Goal: Transaction & Acquisition: Book appointment/travel/reservation

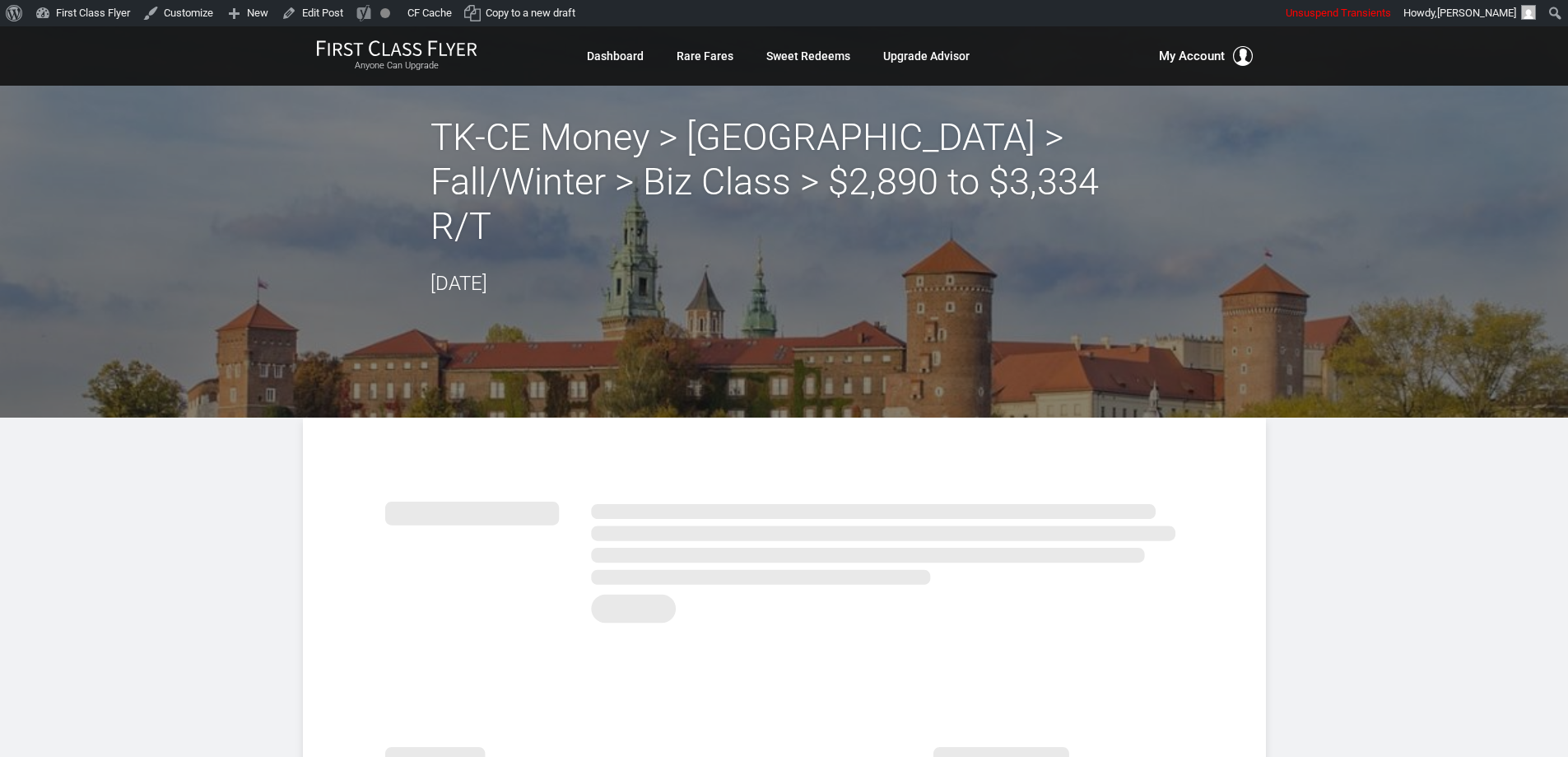
drag, startPoint x: 1440, startPoint y: 551, endPoint x: 1432, endPoint y: 543, distance: 11.3
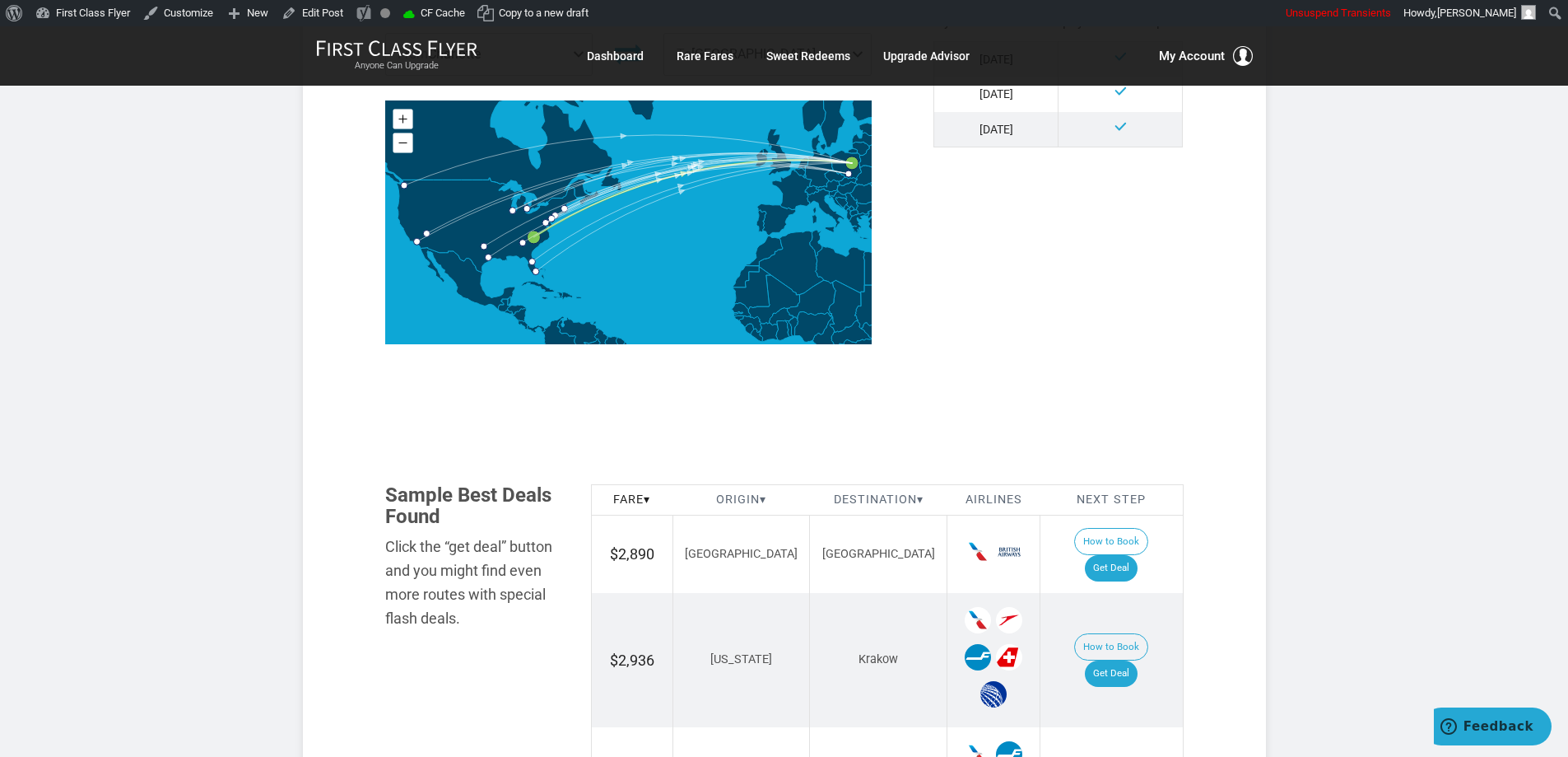
scroll to position [741, 0]
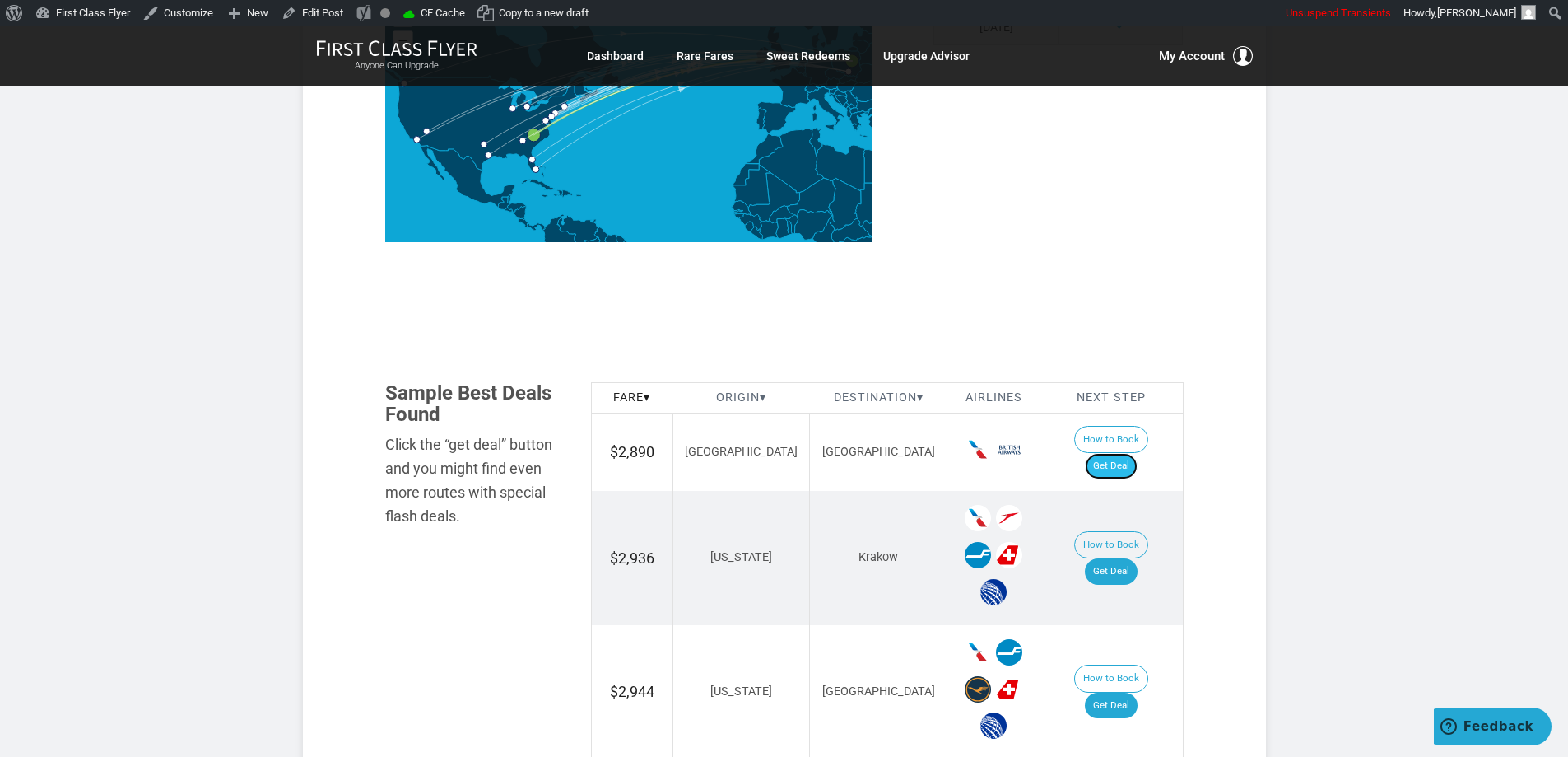
click at [1120, 453] on link "Get Deal" at bounding box center [1111, 466] width 53 height 27
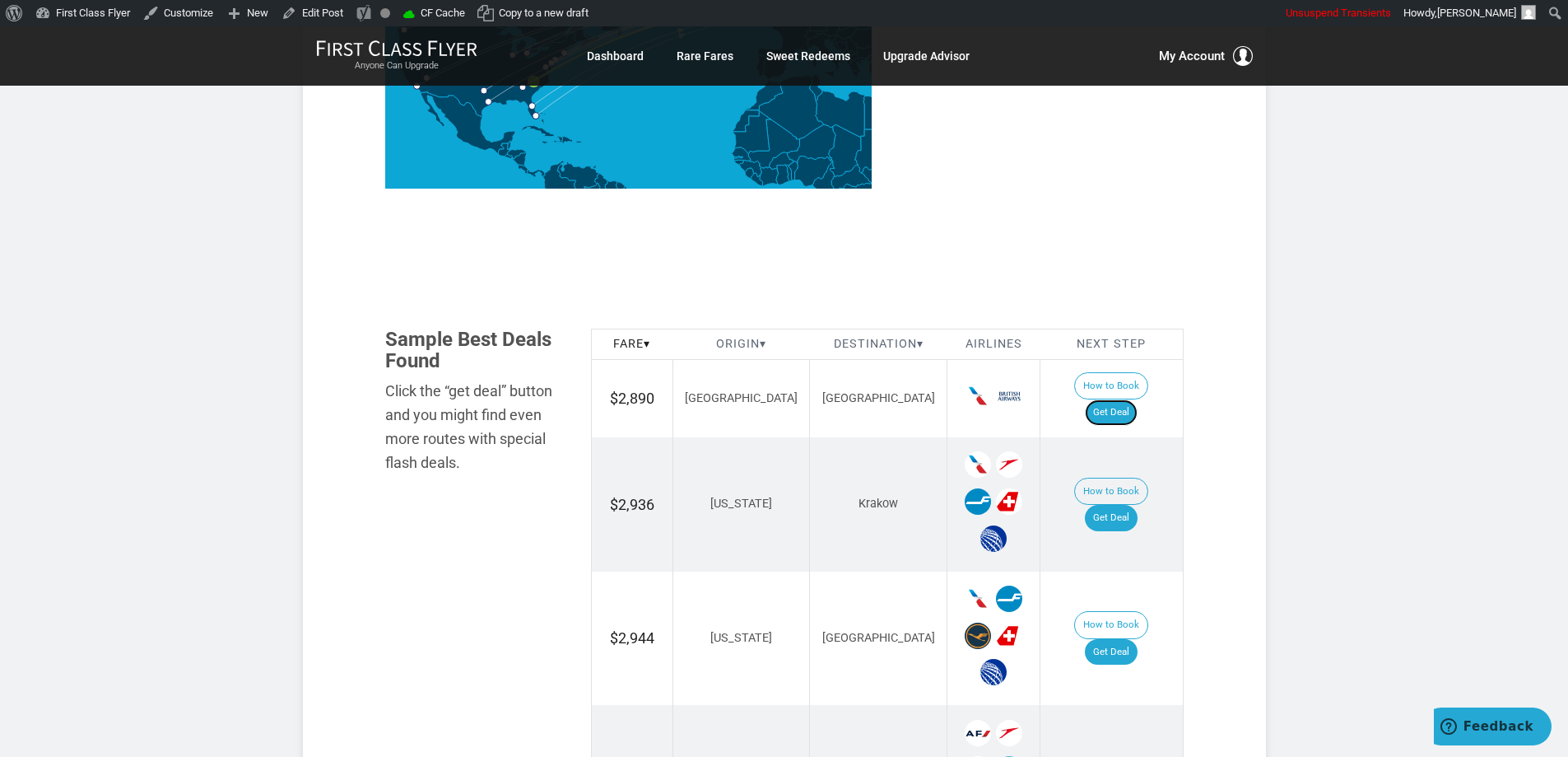
scroll to position [824, 0]
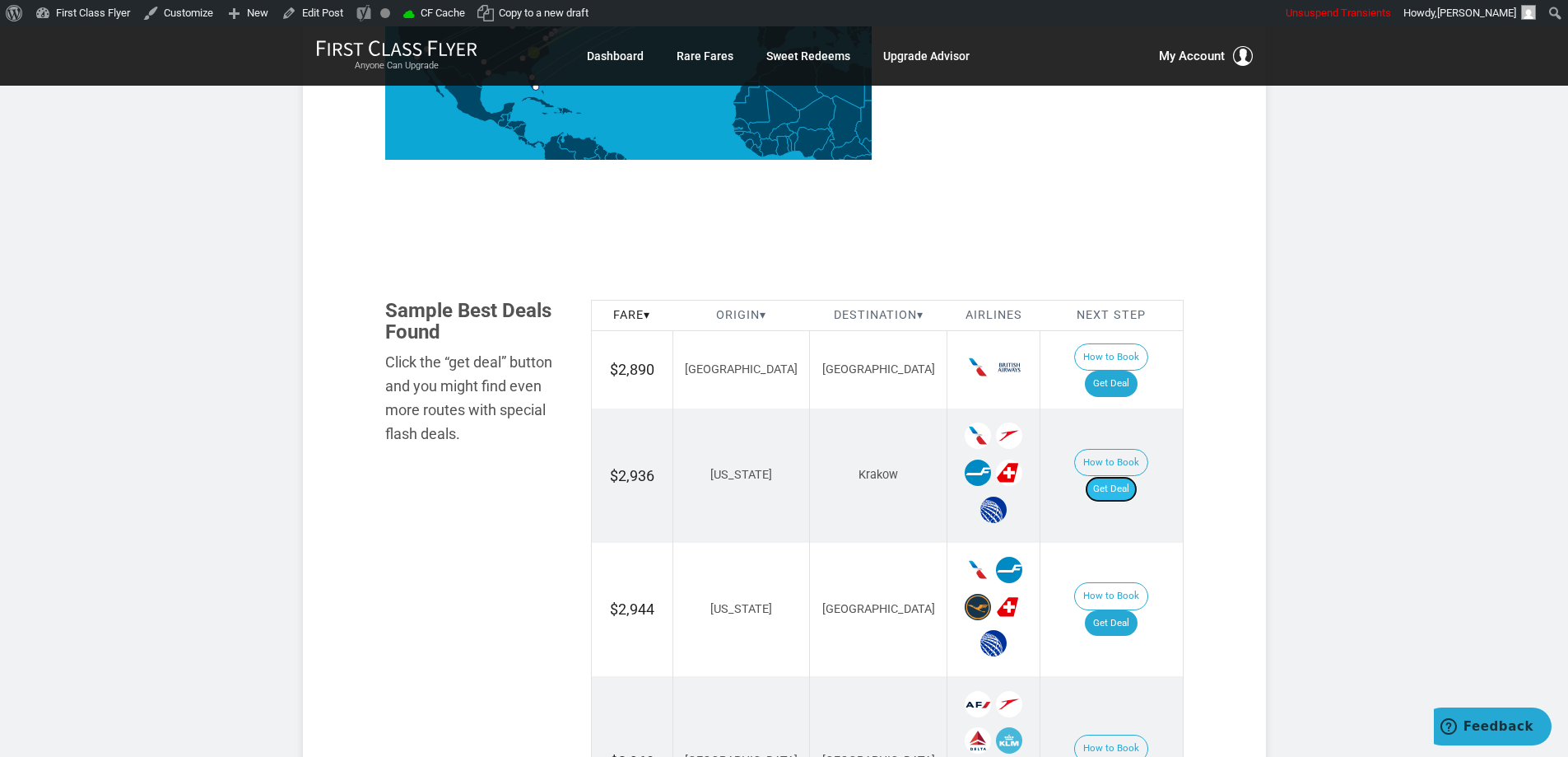
click at [1130, 476] on link "Get Deal" at bounding box center [1111, 488] width 53 height 27
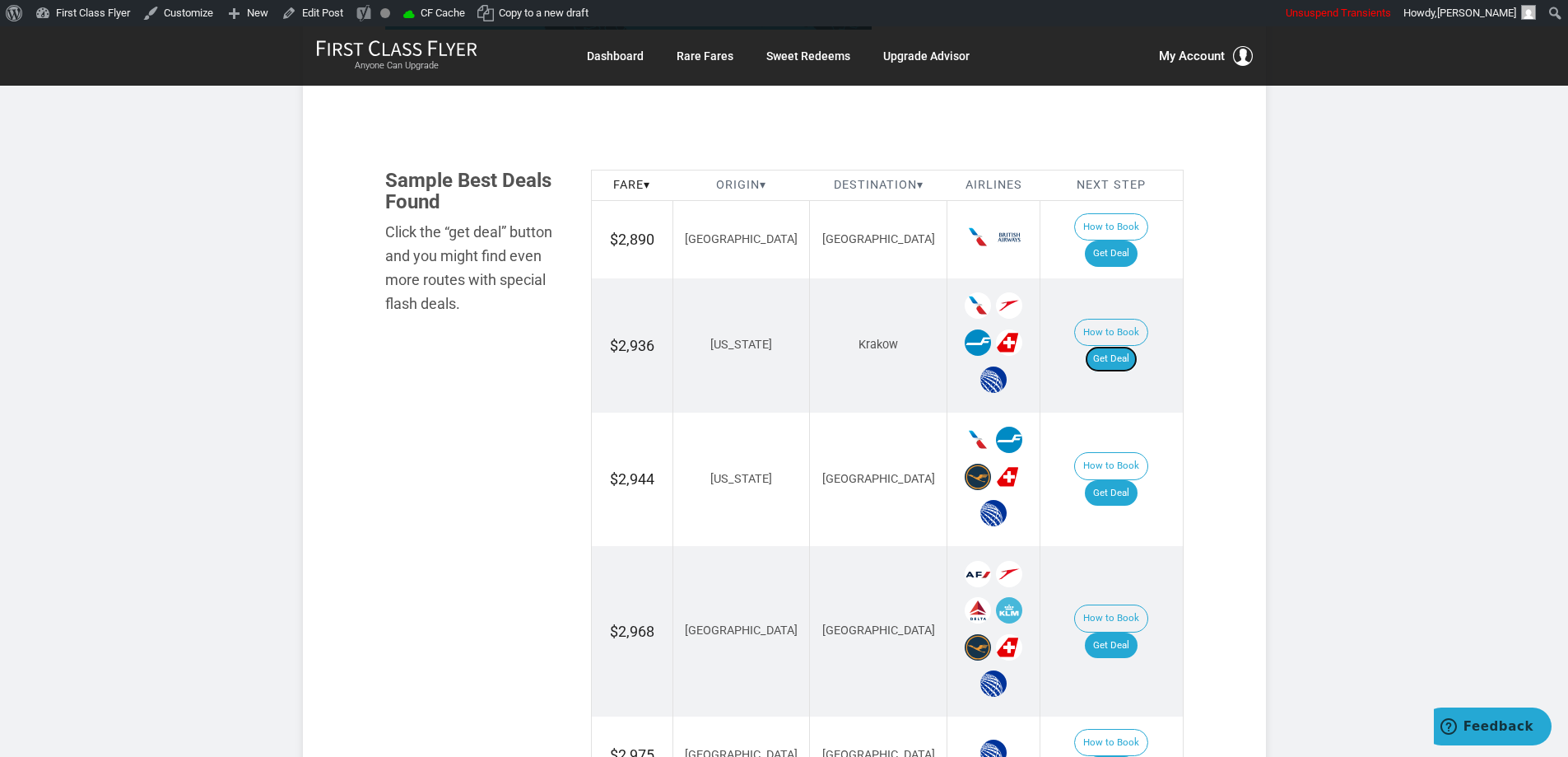
scroll to position [988, 0]
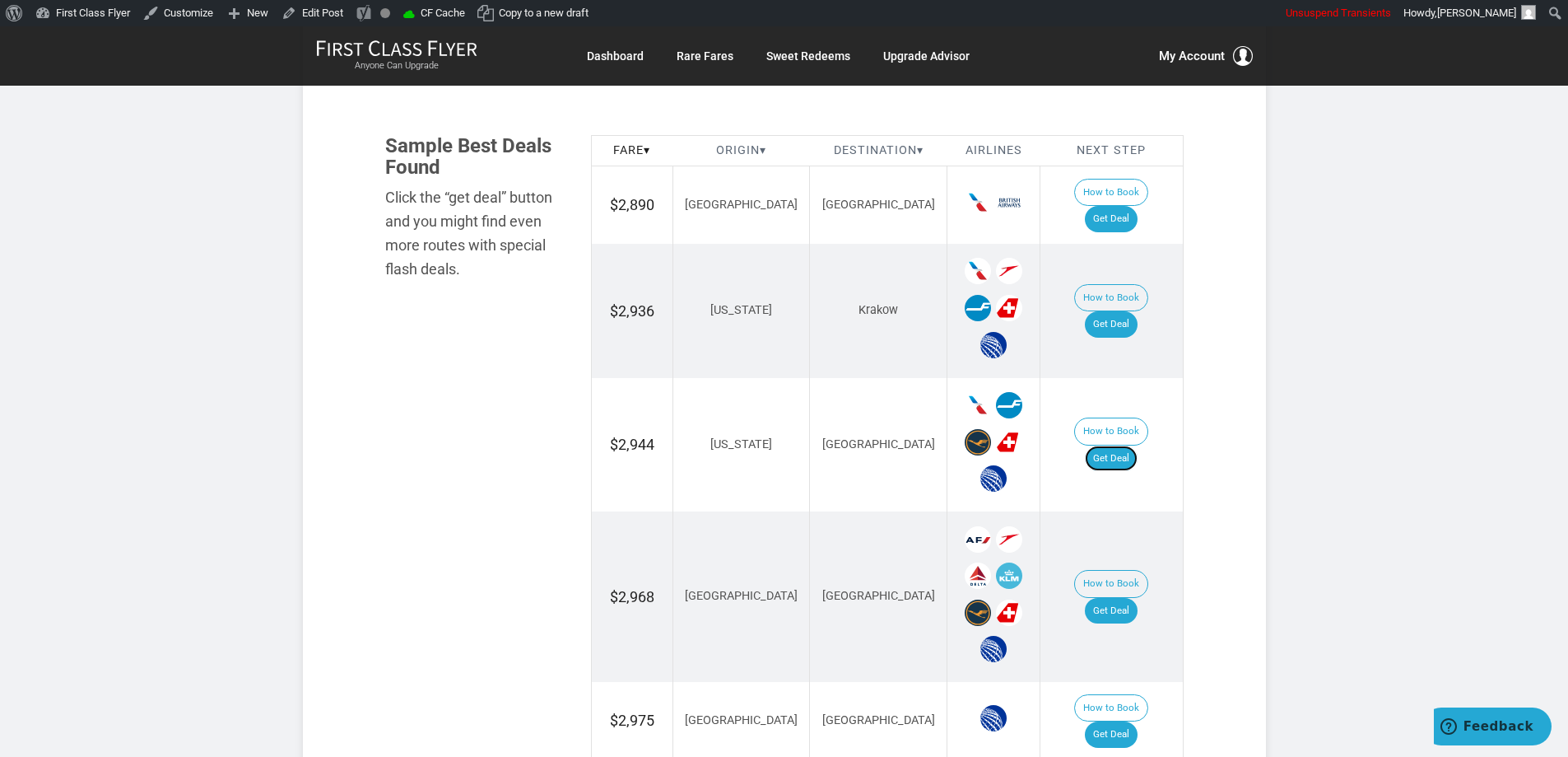
click at [1118, 445] on link "Get Deal" at bounding box center [1111, 458] width 53 height 27
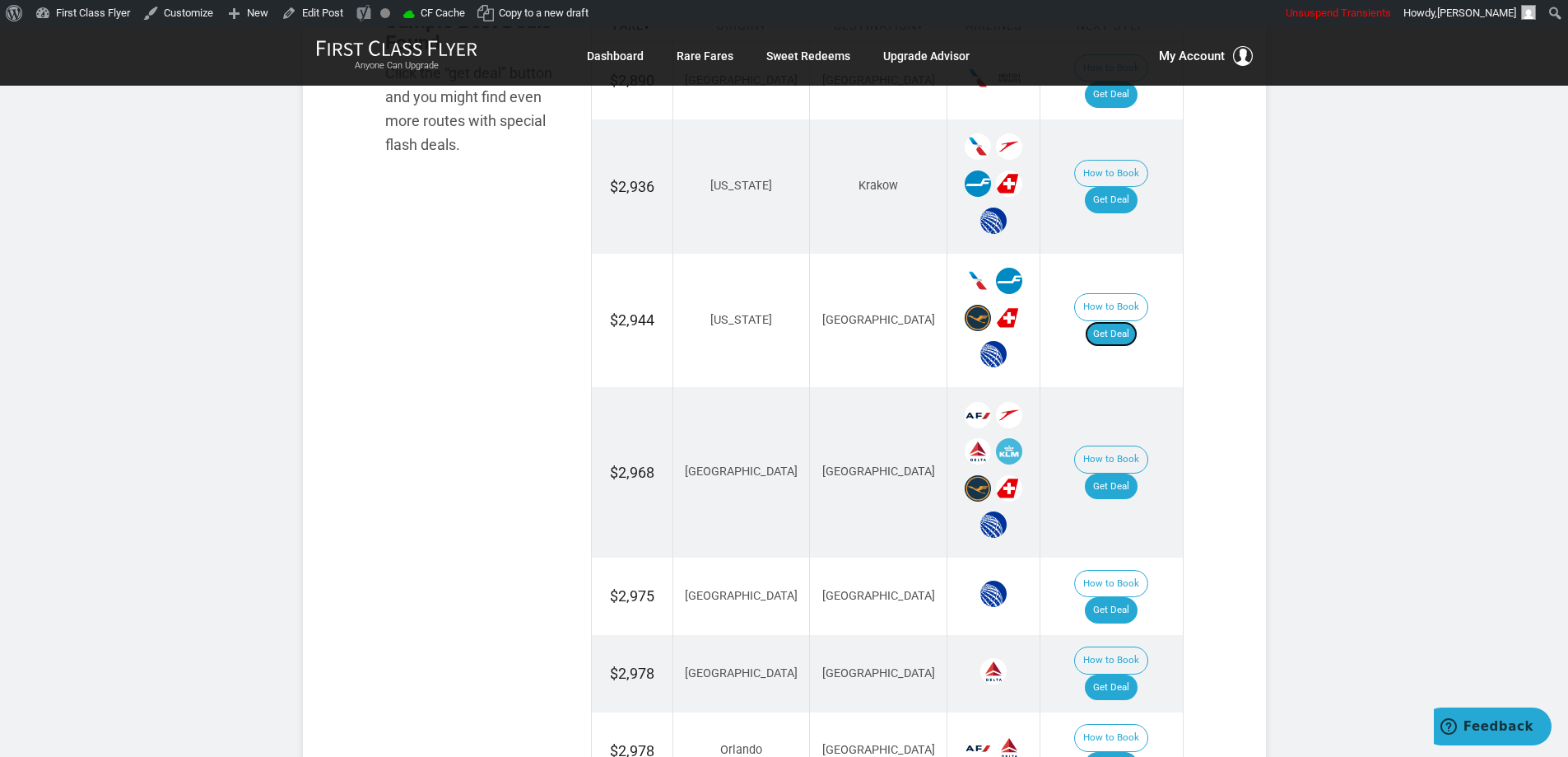
scroll to position [1153, 0]
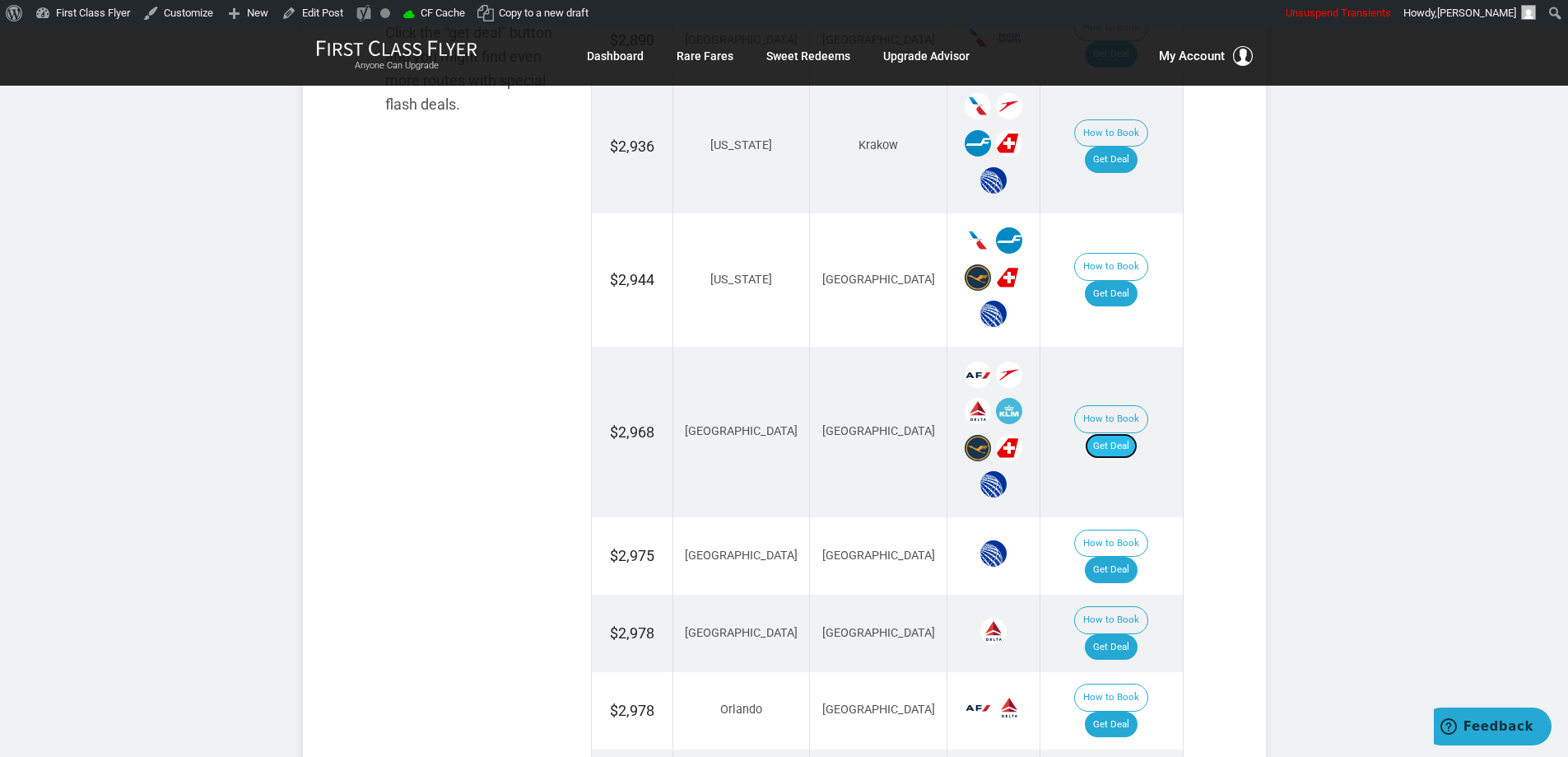
click at [1129, 433] on link "Get Deal" at bounding box center [1111, 446] width 53 height 27
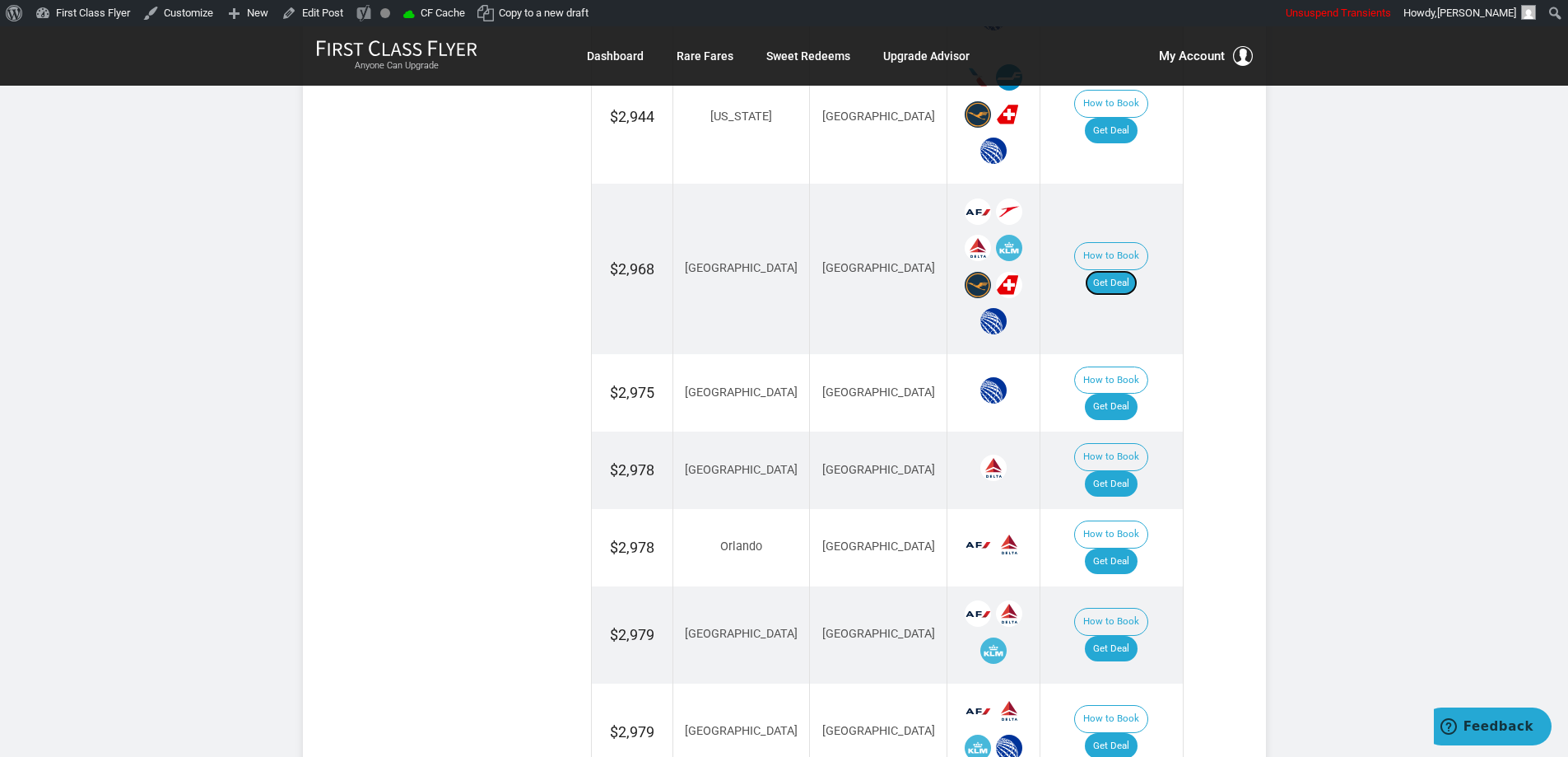
scroll to position [1318, 0]
click at [1122, 392] on link "Get Deal" at bounding box center [1111, 405] width 53 height 27
